Goal: Use online tool/utility

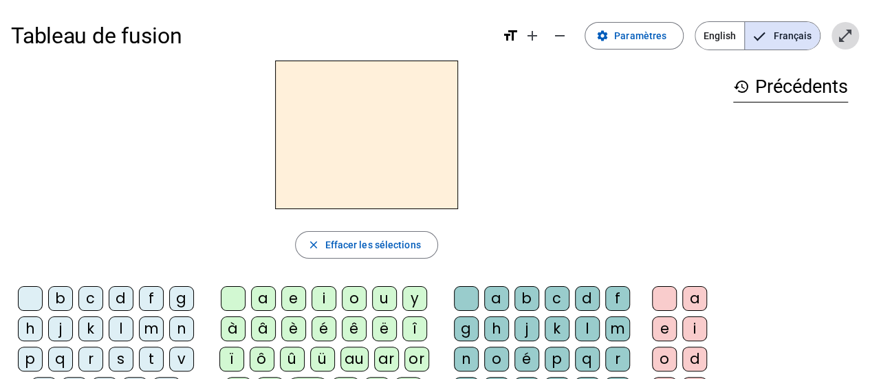
click at [842, 36] on mat-icon "open_in_full" at bounding box center [845, 36] width 17 height 17
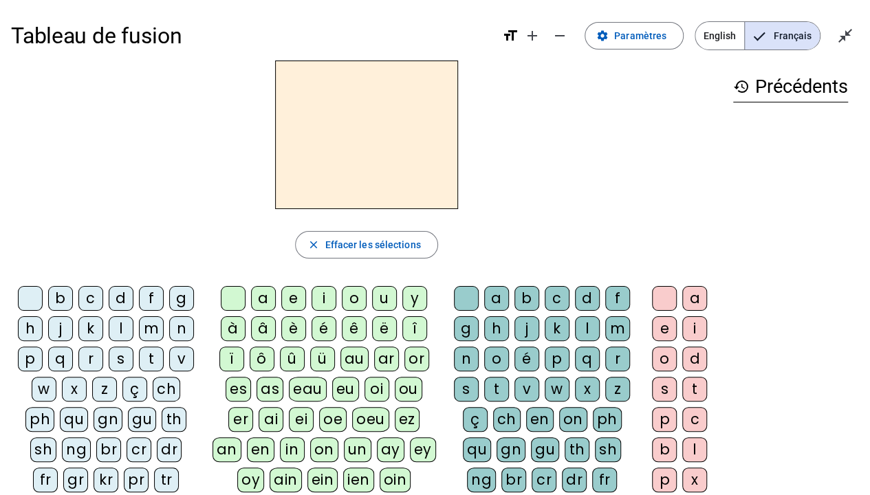
click at [94, 364] on div "r" at bounding box center [90, 359] width 25 height 25
click at [322, 297] on div "i" at bounding box center [324, 298] width 25 height 25
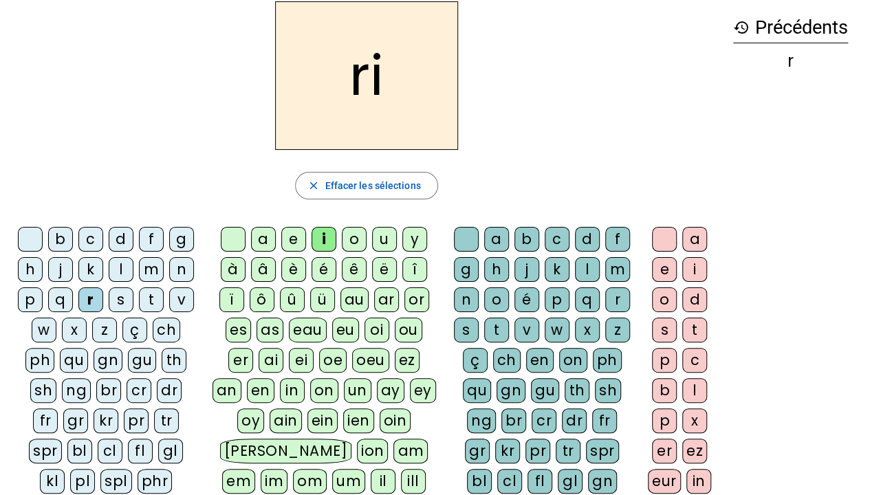
scroll to position [51, 0]
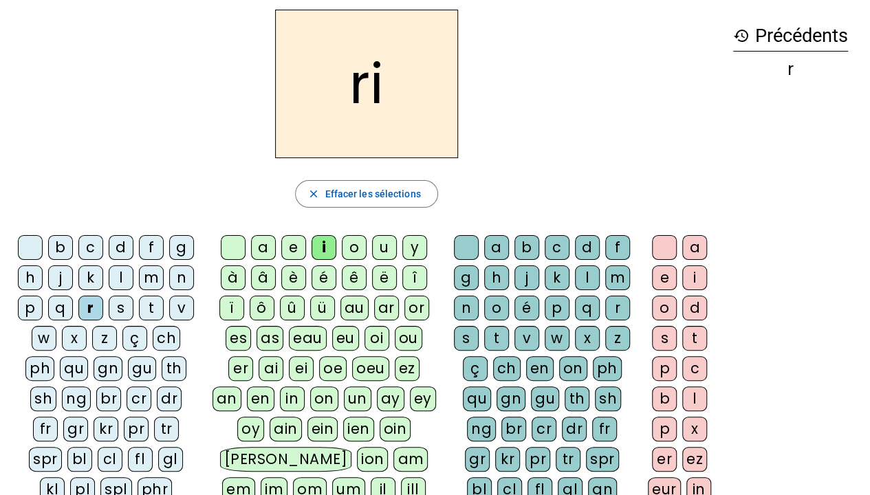
click at [523, 341] on div "v" at bounding box center [526, 338] width 25 height 25
click at [658, 283] on div "e" at bounding box center [664, 277] width 25 height 25
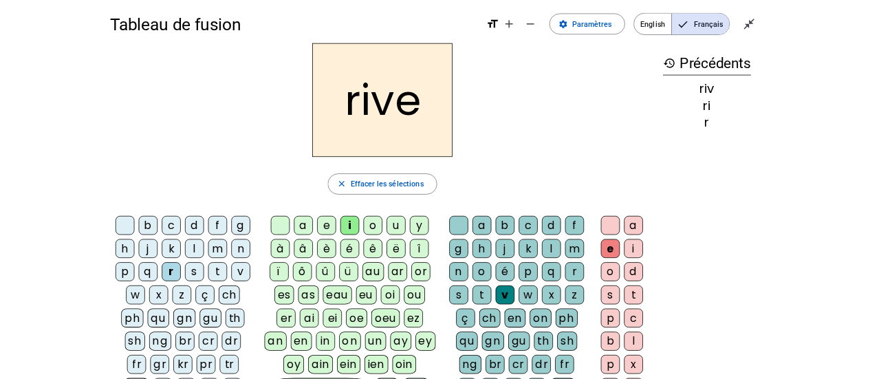
scroll to position [0, 0]
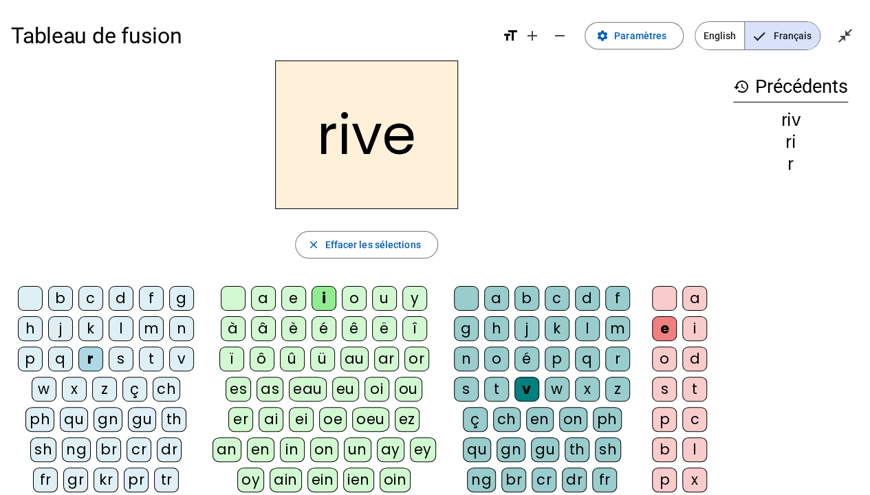
click at [260, 306] on div "a" at bounding box center [263, 298] width 25 height 25
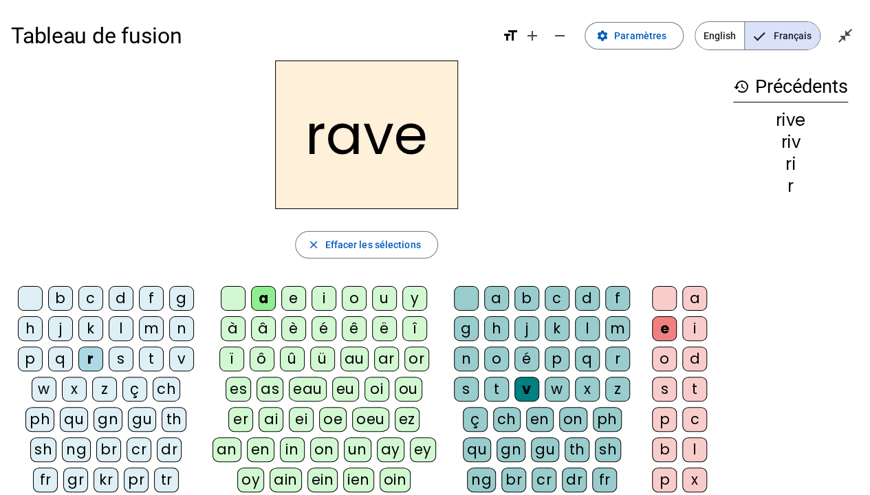
click at [66, 293] on div "b" at bounding box center [60, 298] width 25 height 25
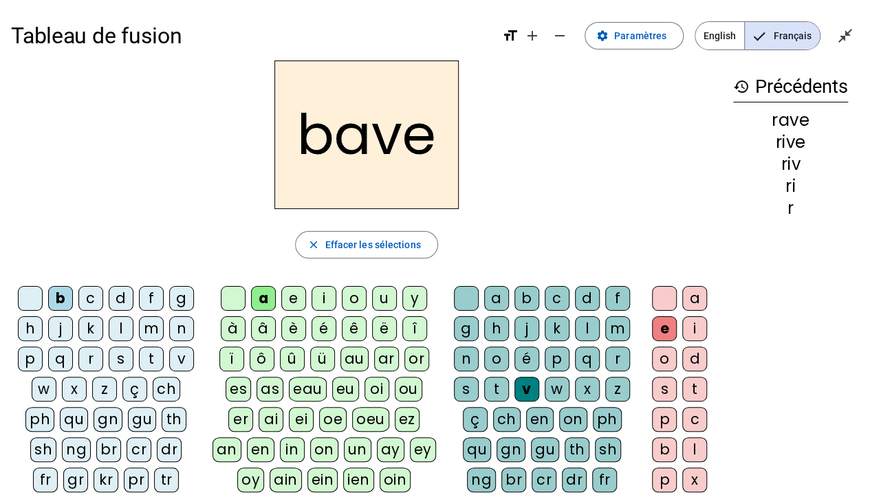
click at [182, 300] on div "g" at bounding box center [181, 298] width 25 height 25
click at [98, 296] on div "c" at bounding box center [90, 298] width 25 height 25
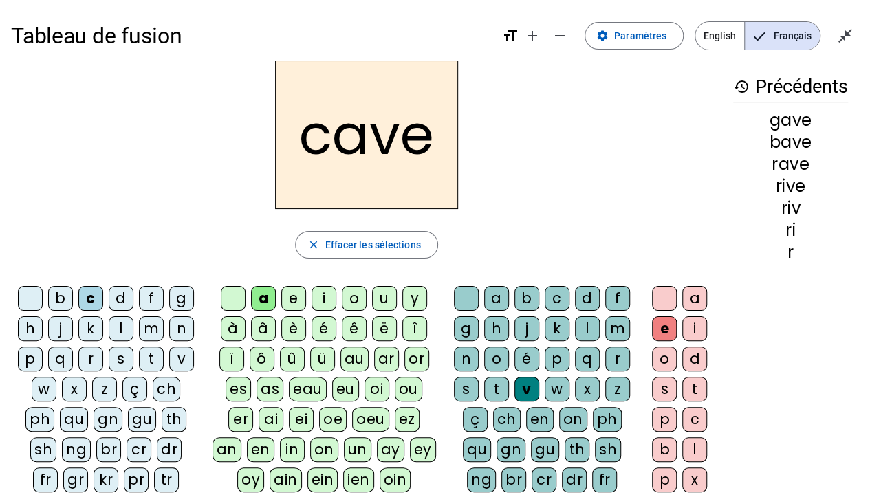
click at [557, 359] on div "p" at bounding box center [557, 359] width 25 height 25
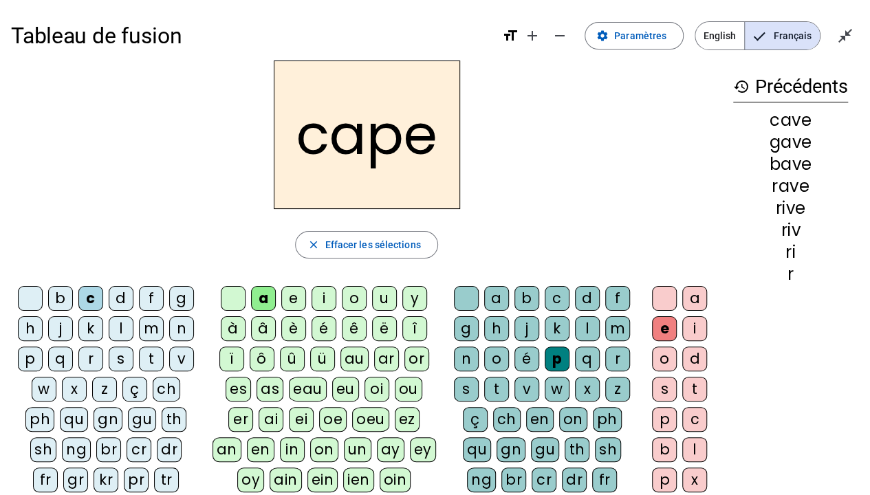
click at [453, 332] on div "a b c d f g h j k l m n o é p q r s t v w x z ç ch en on ph qu gn gu th sh ng b…" at bounding box center [545, 452] width 184 height 333
click at [466, 326] on div "g" at bounding box center [466, 328] width 25 height 25
click at [188, 323] on div "n" at bounding box center [181, 328] width 25 height 25
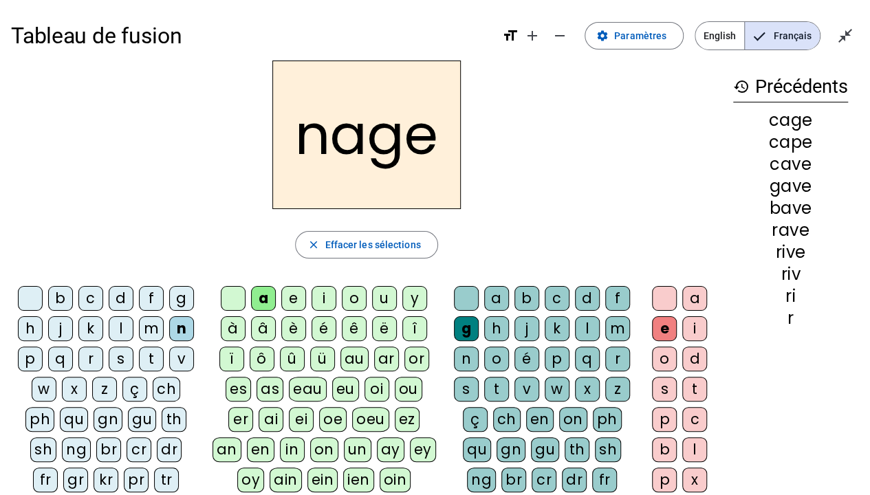
click at [38, 355] on div "p" at bounding box center [30, 359] width 25 height 25
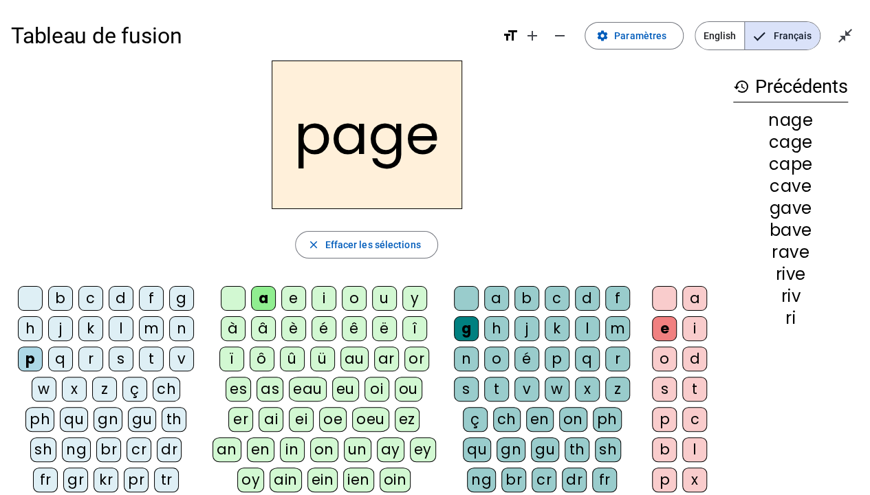
click at [124, 364] on div "s" at bounding box center [121, 359] width 25 height 25
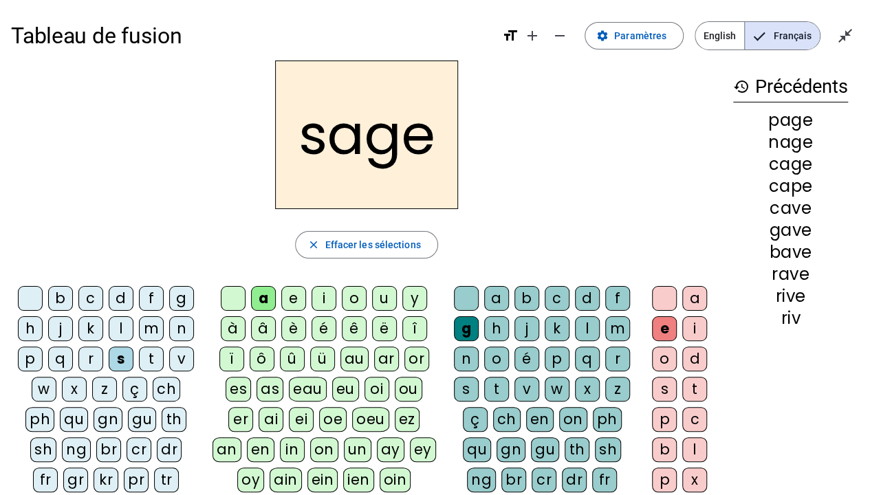
click at [554, 360] on div "p" at bounding box center [557, 359] width 25 height 25
click at [146, 360] on div "t" at bounding box center [151, 359] width 25 height 25
